Goal: Transaction & Acquisition: Purchase product/service

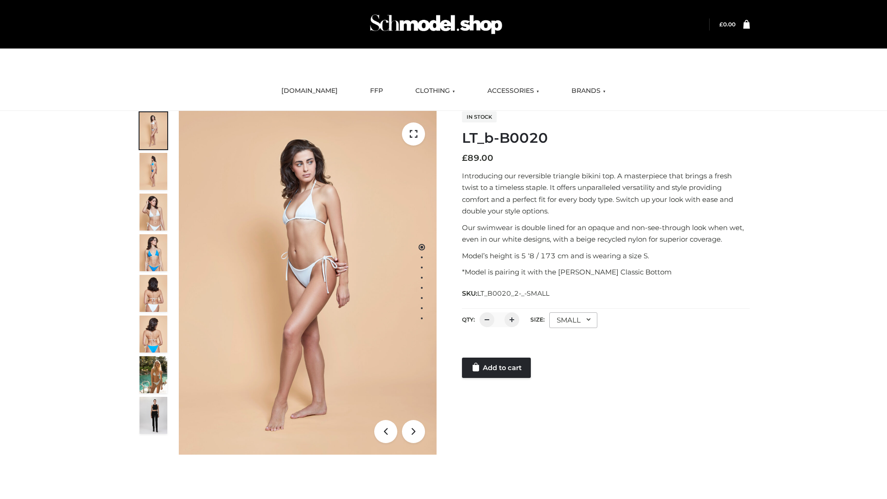
click at [497, 368] on link "Add to cart" at bounding box center [496, 367] width 69 height 20
